Goal: Task Accomplishment & Management: Manage account settings

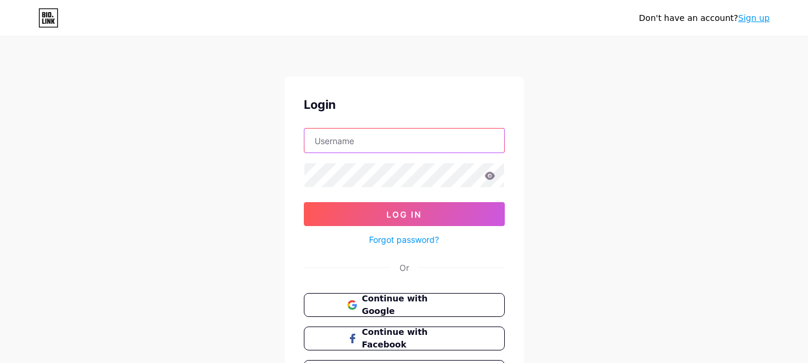
click at [393, 138] on input "text" at bounding box center [404, 141] width 200 height 24
type input "[EMAIL_ADDRESS][DOMAIN_NAME]"
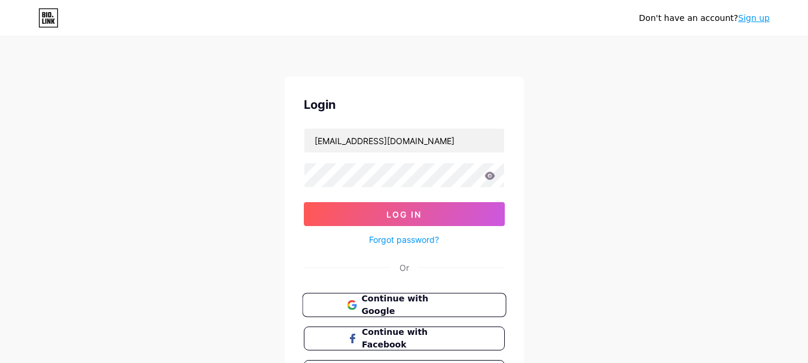
click at [396, 305] on span "Continue with Google" at bounding box center [411, 305] width 100 height 26
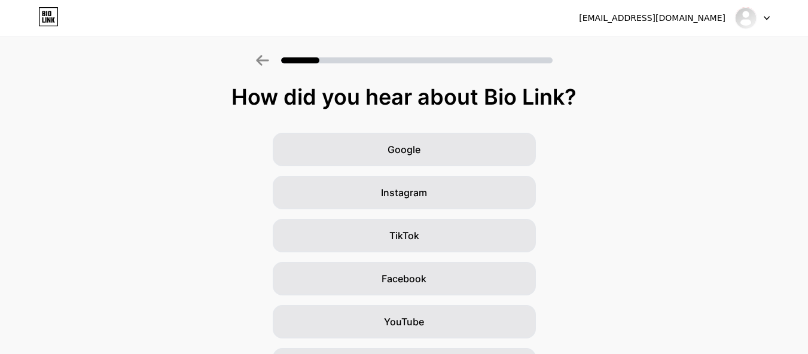
click at [765, 19] on icon at bounding box center [767, 18] width 6 height 4
click at [667, 49] on li "Logout" at bounding box center [695, 49] width 148 height 32
